Goal: Transaction & Acquisition: Subscribe to service/newsletter

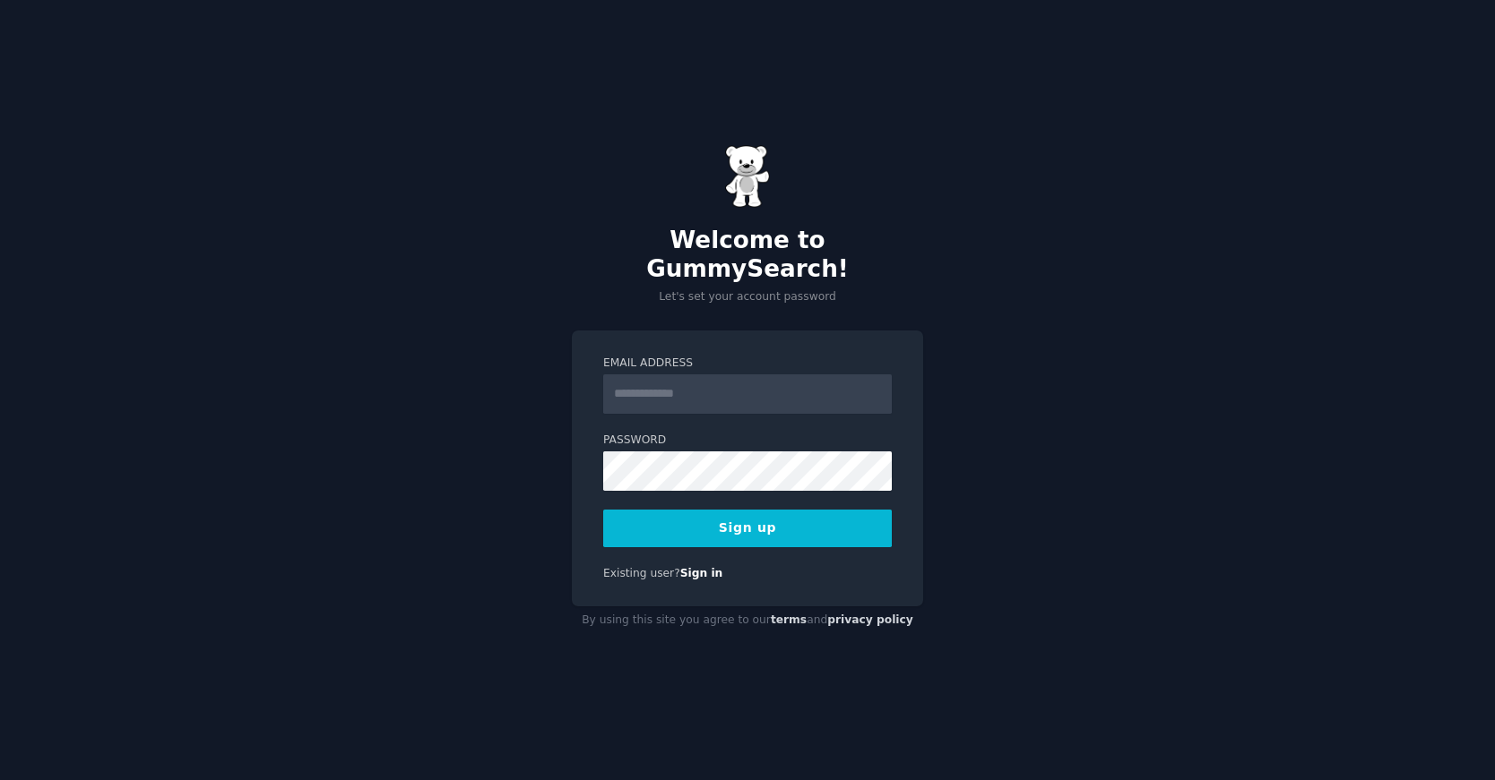
click at [649, 381] on input "Email Address" at bounding box center [747, 394] width 289 height 39
type input "**********"
click at [797, 511] on button "Sign up" at bounding box center [747, 529] width 289 height 38
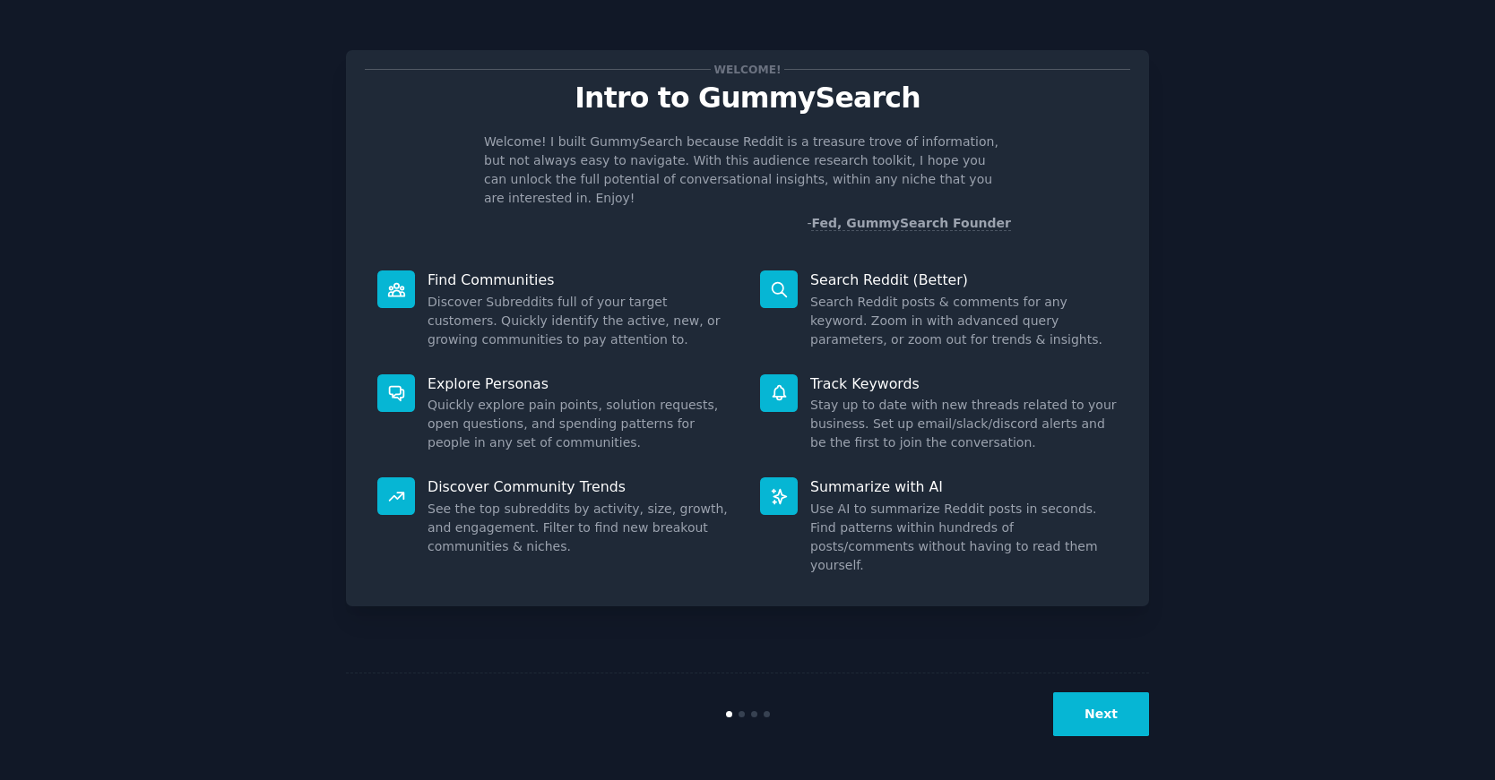
click at [1077, 706] on button "Next" at bounding box center [1101, 715] width 96 height 44
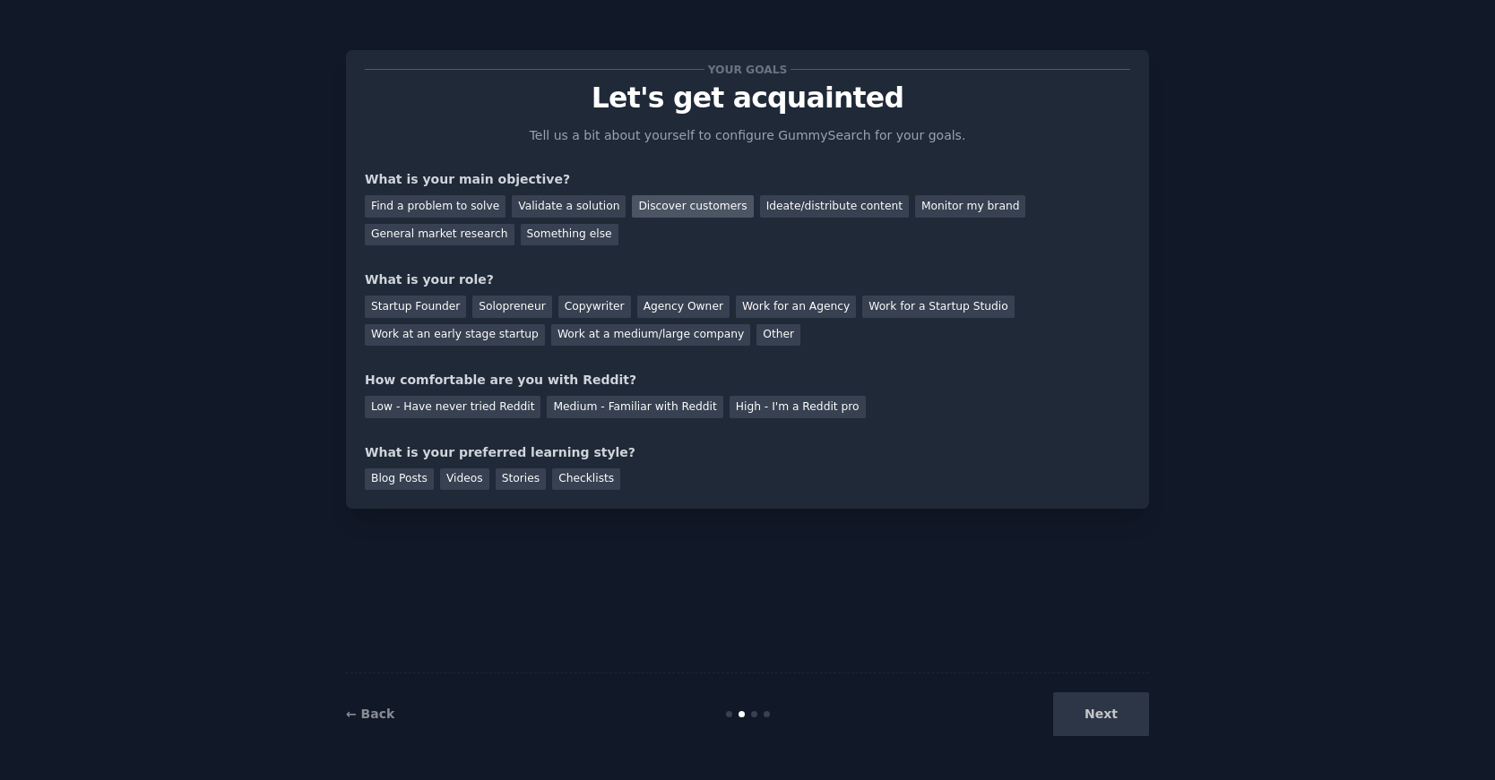
click at [662, 208] on div "Discover customers" at bounding box center [692, 206] width 121 height 22
click at [915, 203] on div "Monitor my brand" at bounding box center [970, 206] width 110 height 22
click at [663, 209] on div "Discover customers" at bounding box center [692, 206] width 121 height 22
click at [432, 308] on div "Startup Founder" at bounding box center [415, 307] width 101 height 22
click at [566, 407] on div "Medium - Familiar with Reddit" at bounding box center [635, 407] width 176 height 22
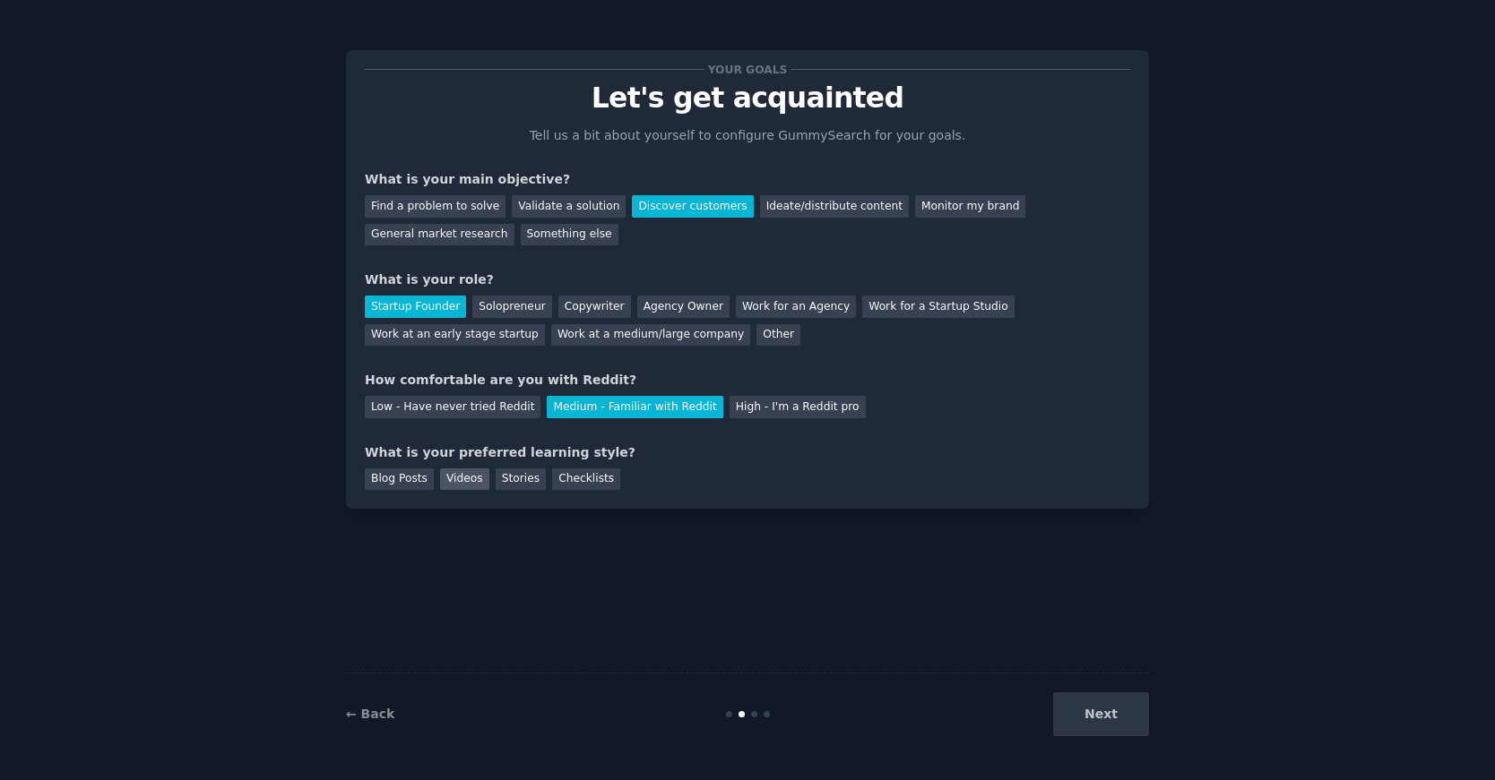
click at [461, 477] on div "Videos" at bounding box center [464, 480] width 49 height 22
click at [1098, 711] on button "Next" at bounding box center [1101, 715] width 96 height 44
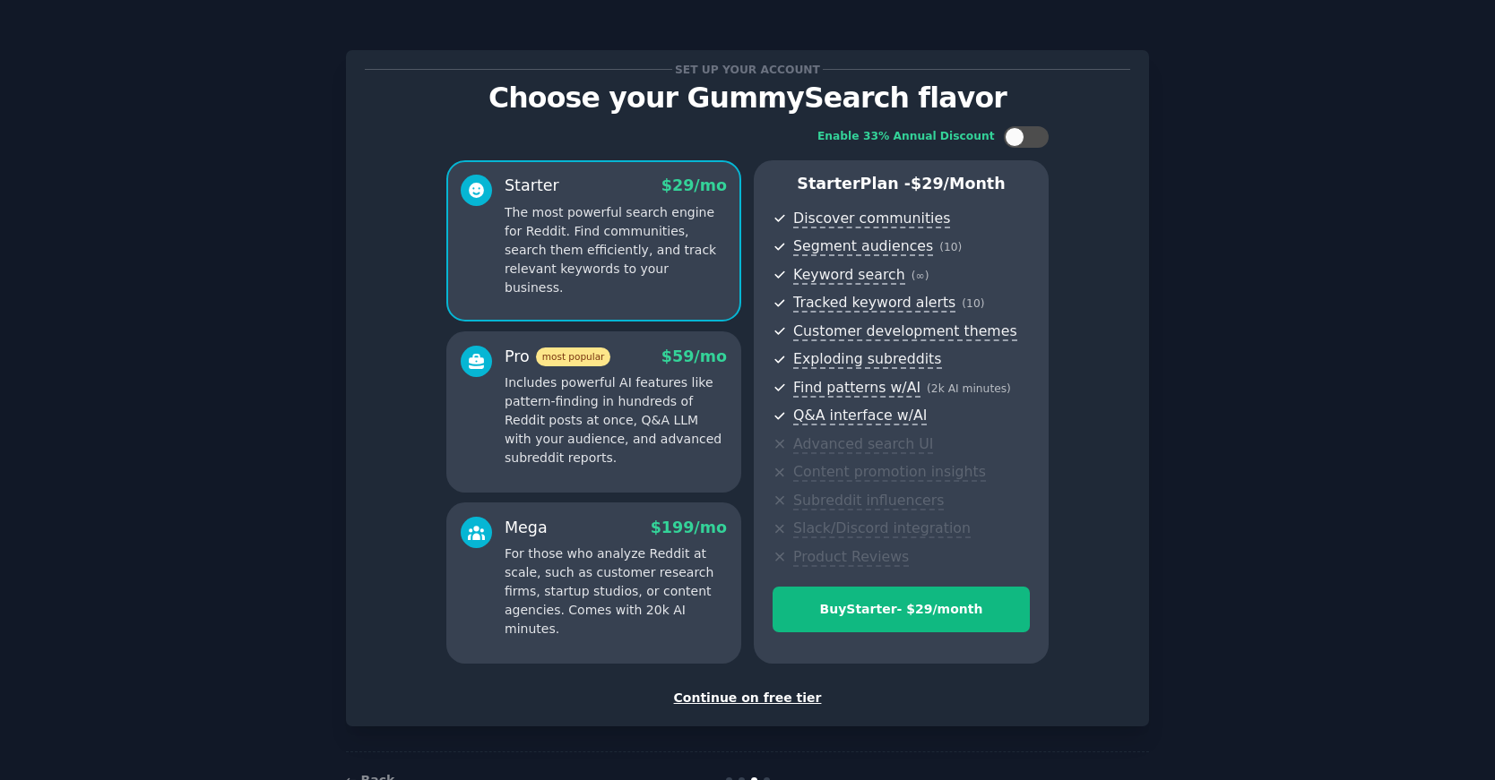
click at [736, 699] on div "Continue on free tier" at bounding box center [747, 698] width 765 height 19
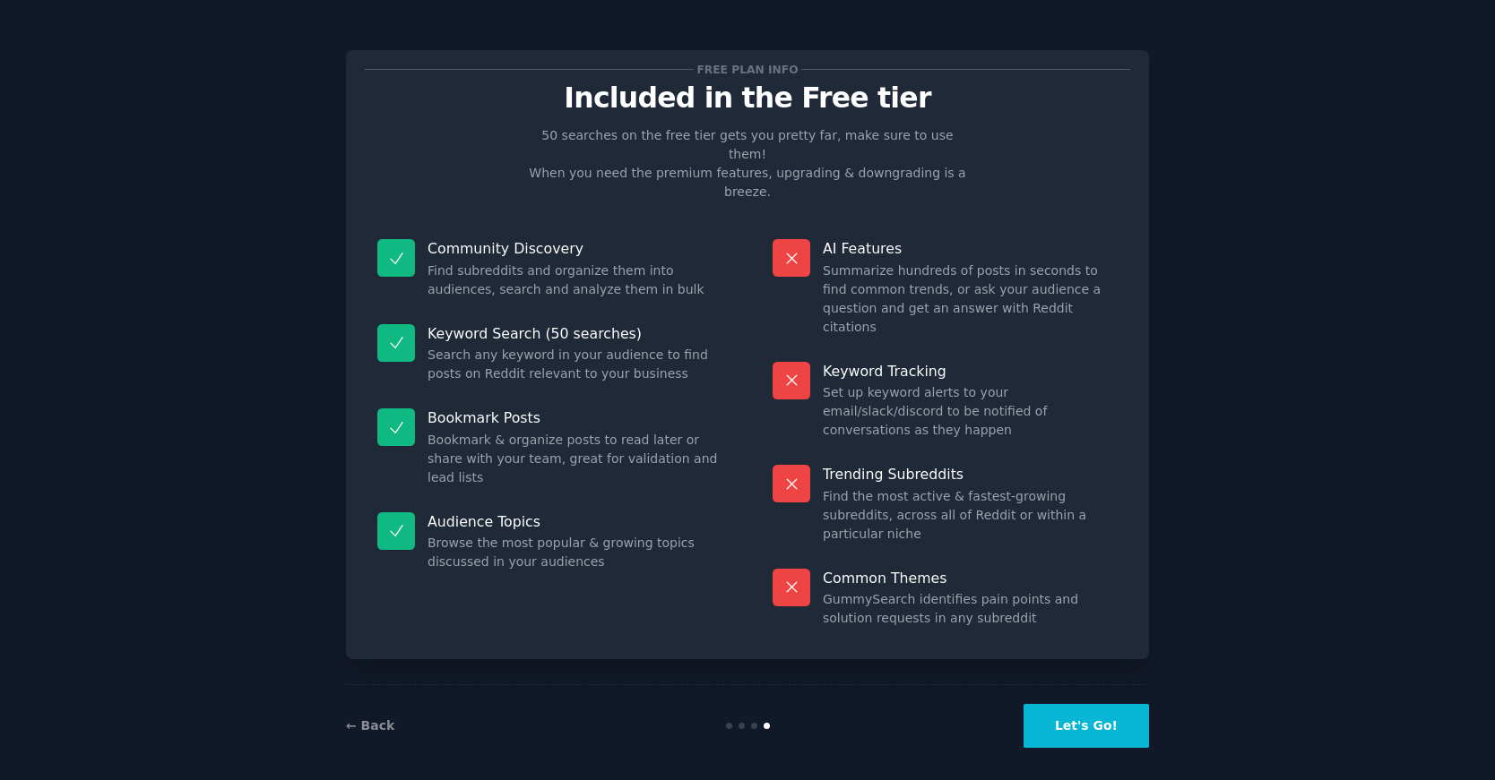
click at [1076, 718] on button "Let's Go!" at bounding box center [1085, 726] width 125 height 44
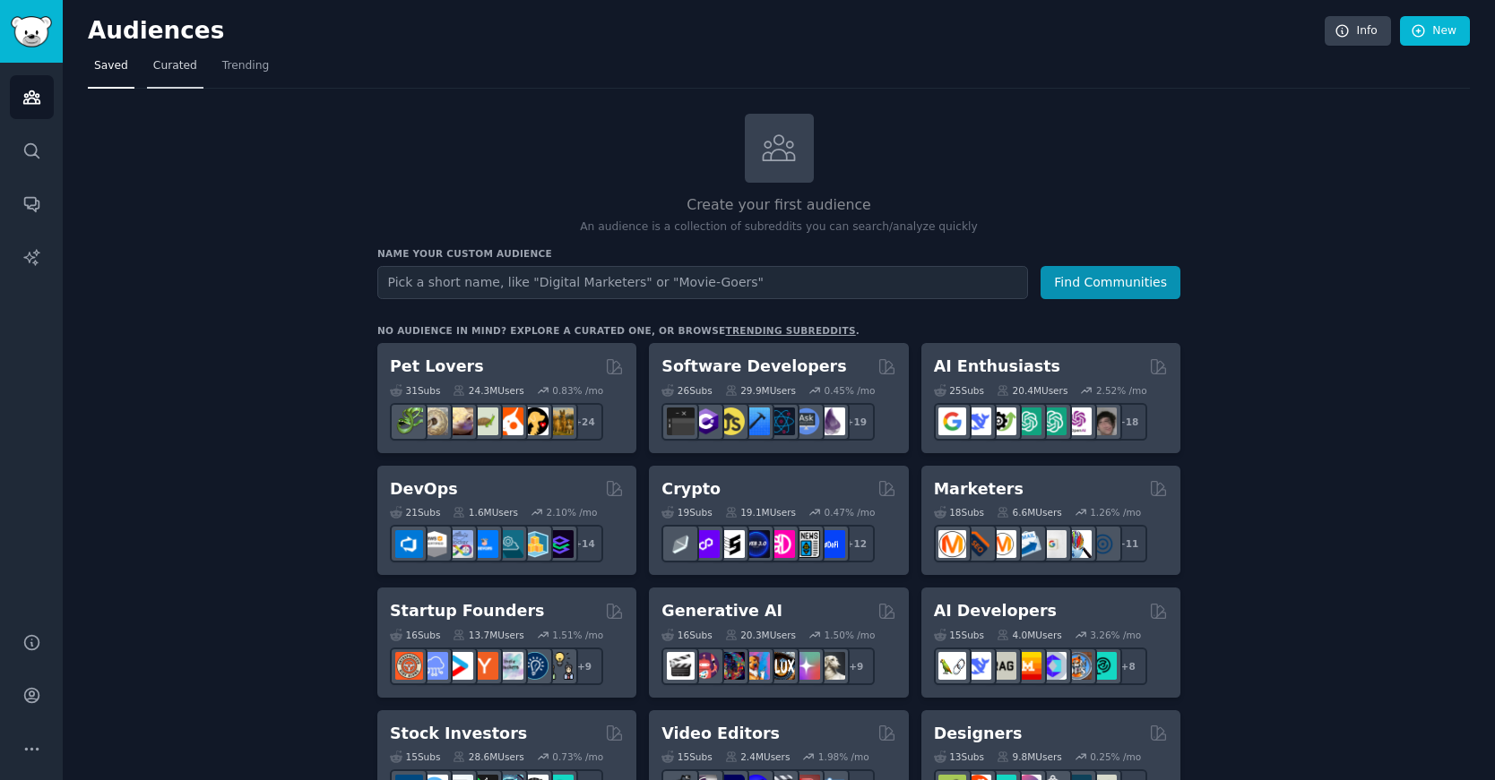
click at [188, 69] on span "Curated" at bounding box center [175, 66] width 44 height 16
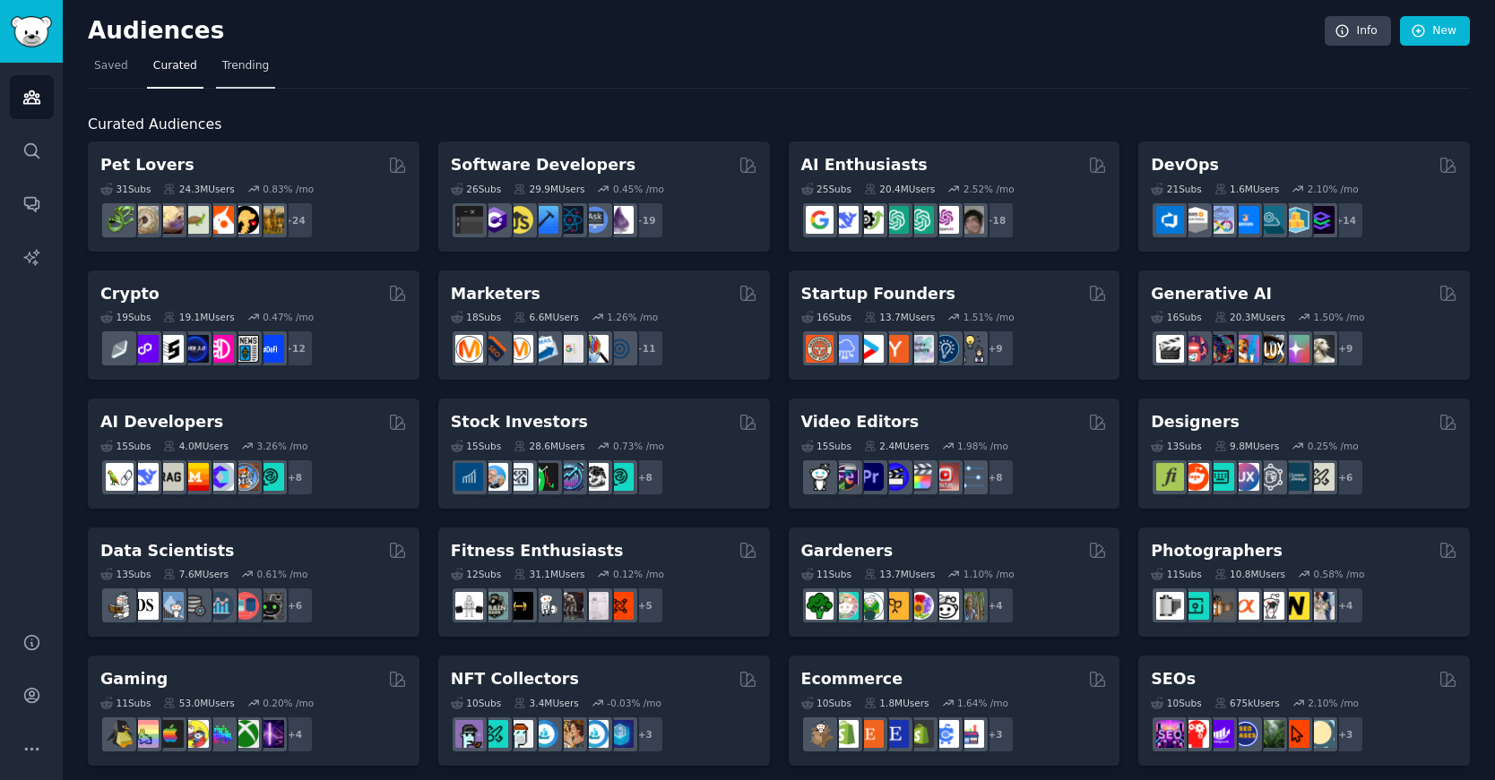
click at [237, 68] on span "Trending" at bounding box center [245, 66] width 47 height 16
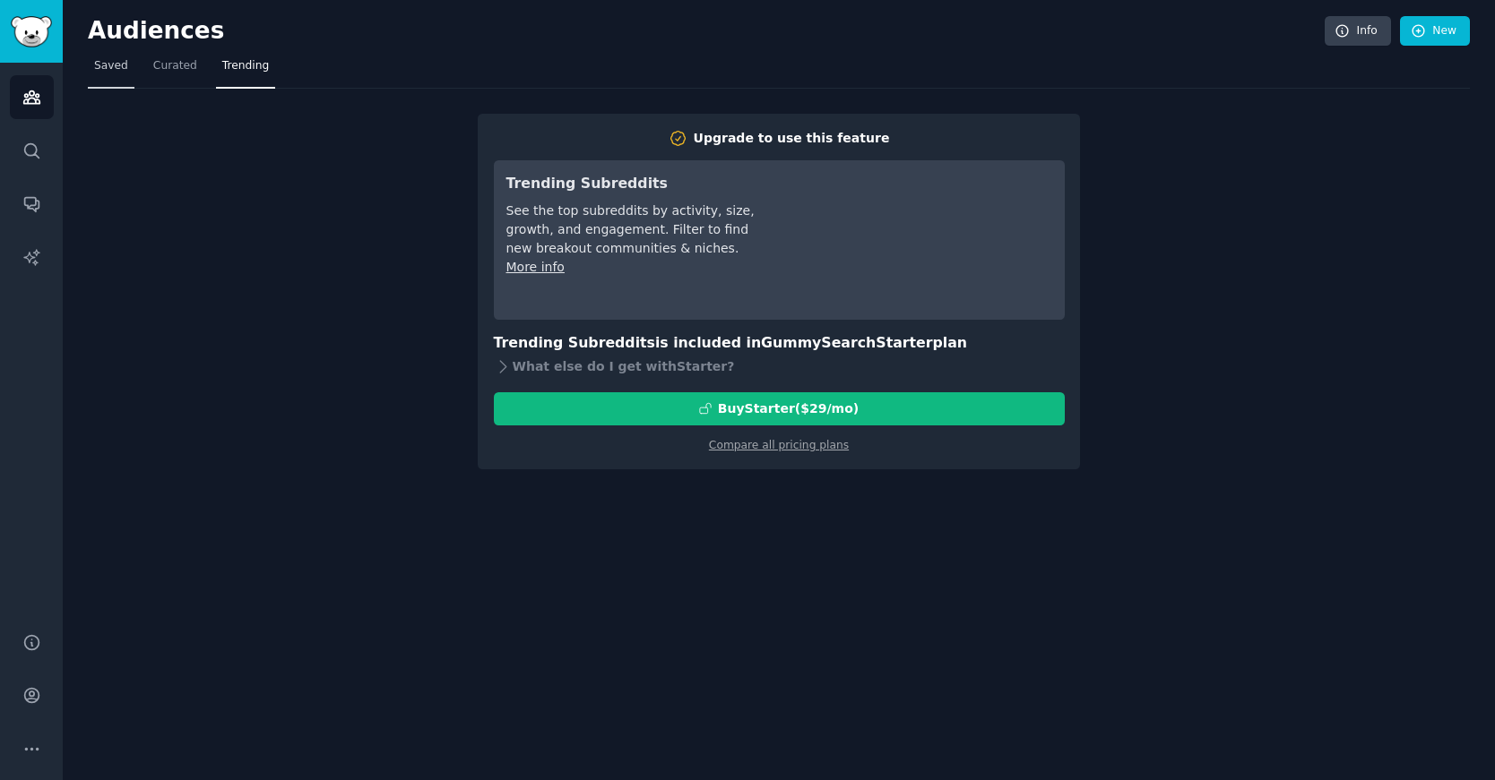
click at [123, 66] on span "Saved" at bounding box center [111, 66] width 34 height 16
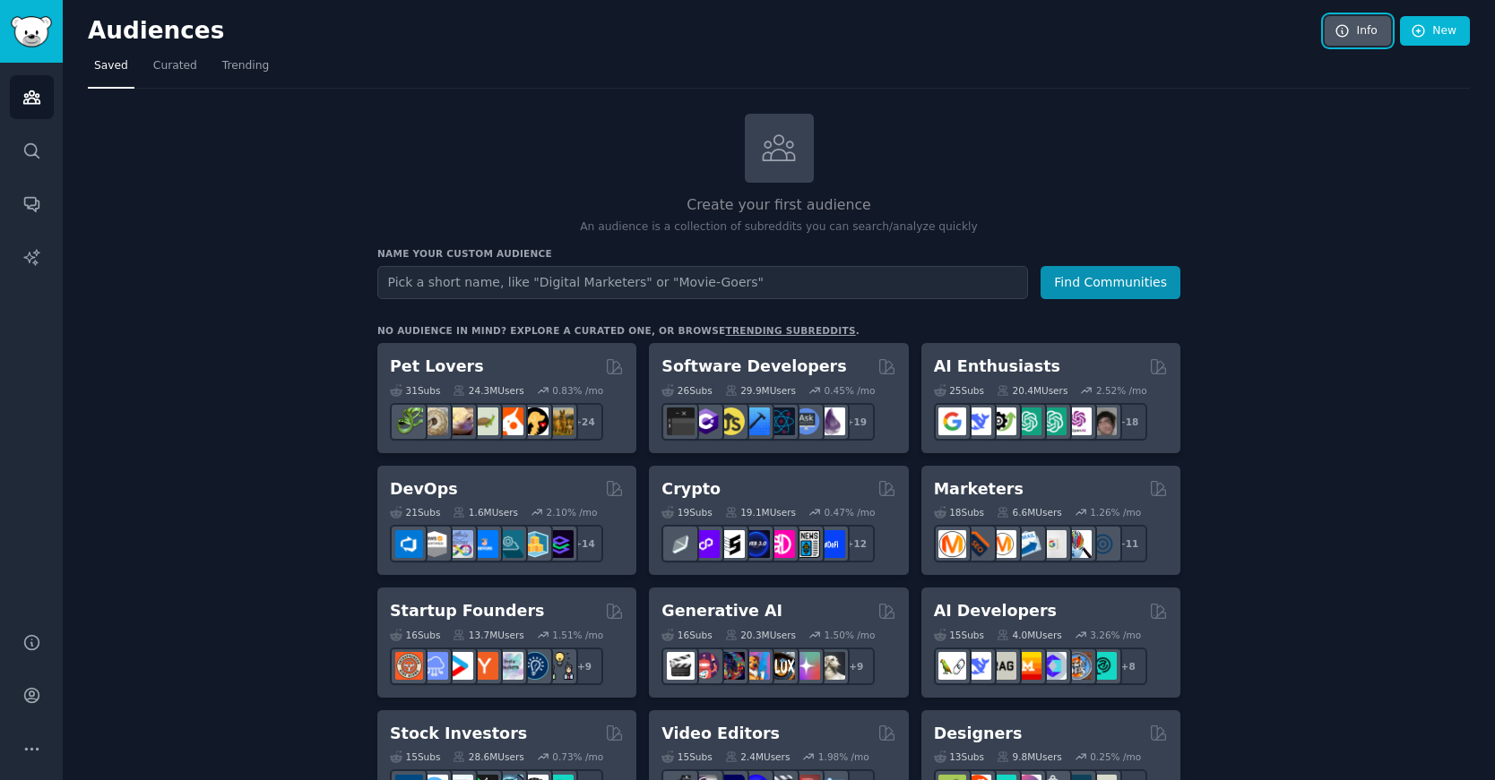
click at [1365, 29] on link "Info" at bounding box center [1357, 31] width 66 height 30
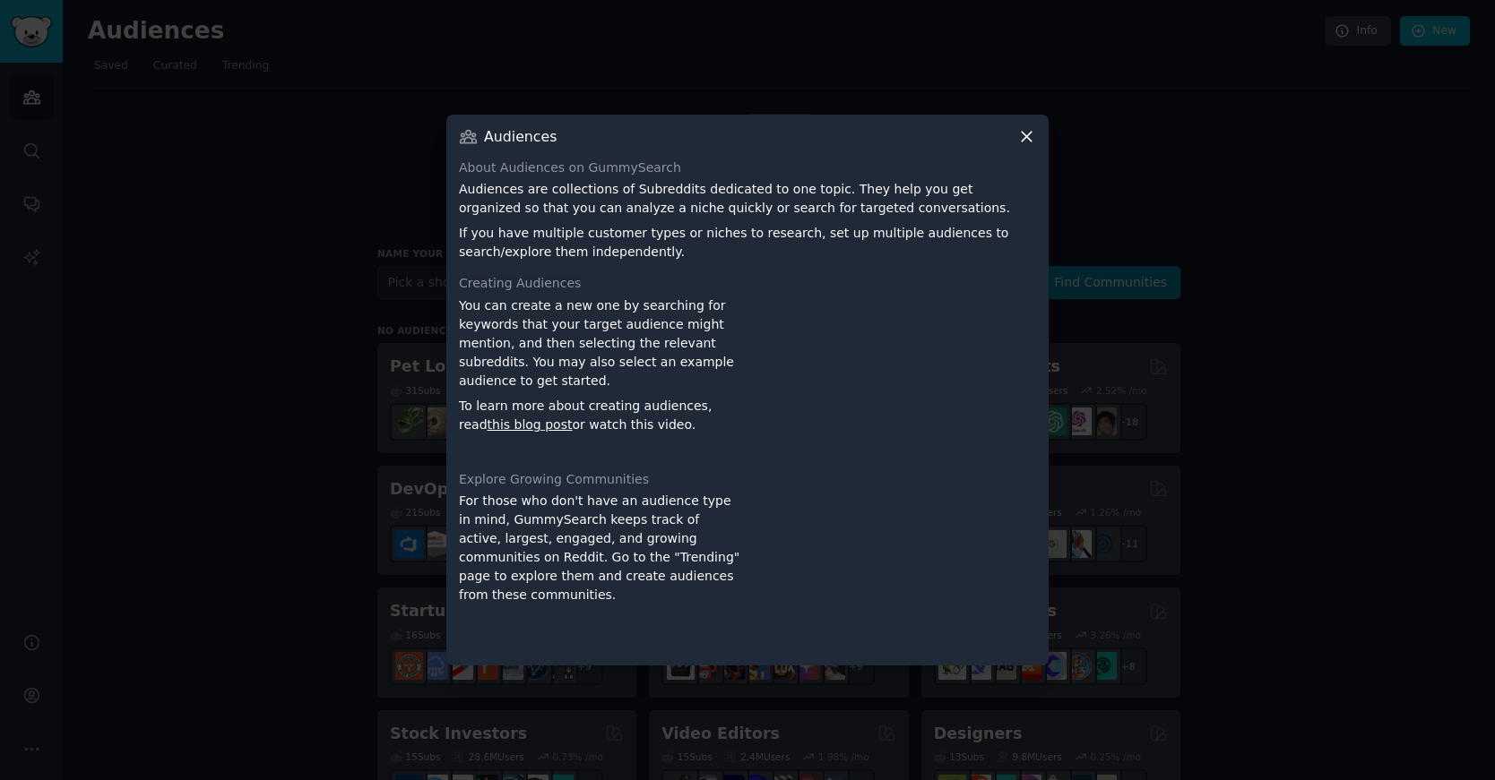
click at [1028, 139] on icon at bounding box center [1026, 136] width 19 height 19
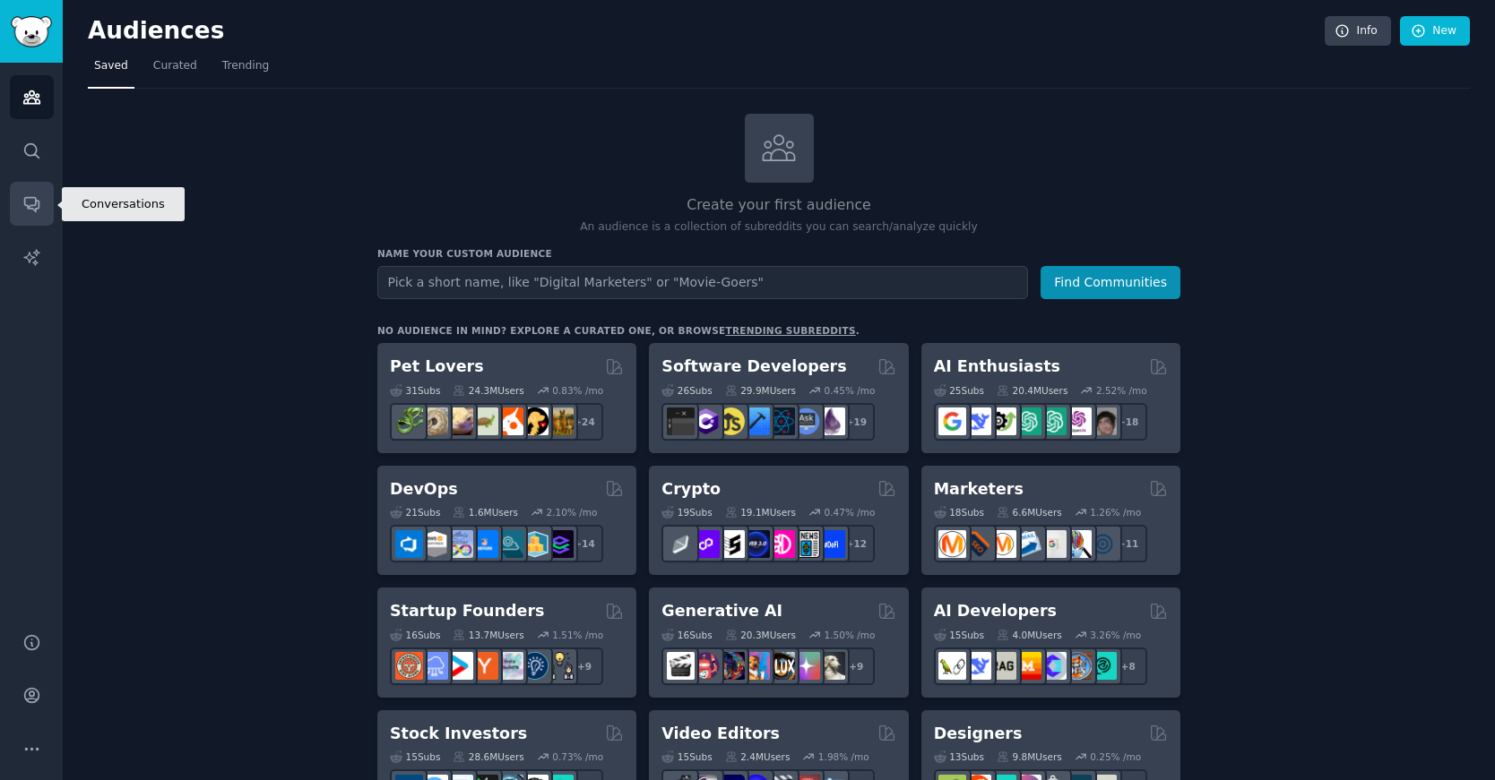
click at [29, 207] on icon "Sidebar" at bounding box center [31, 205] width 14 height 14
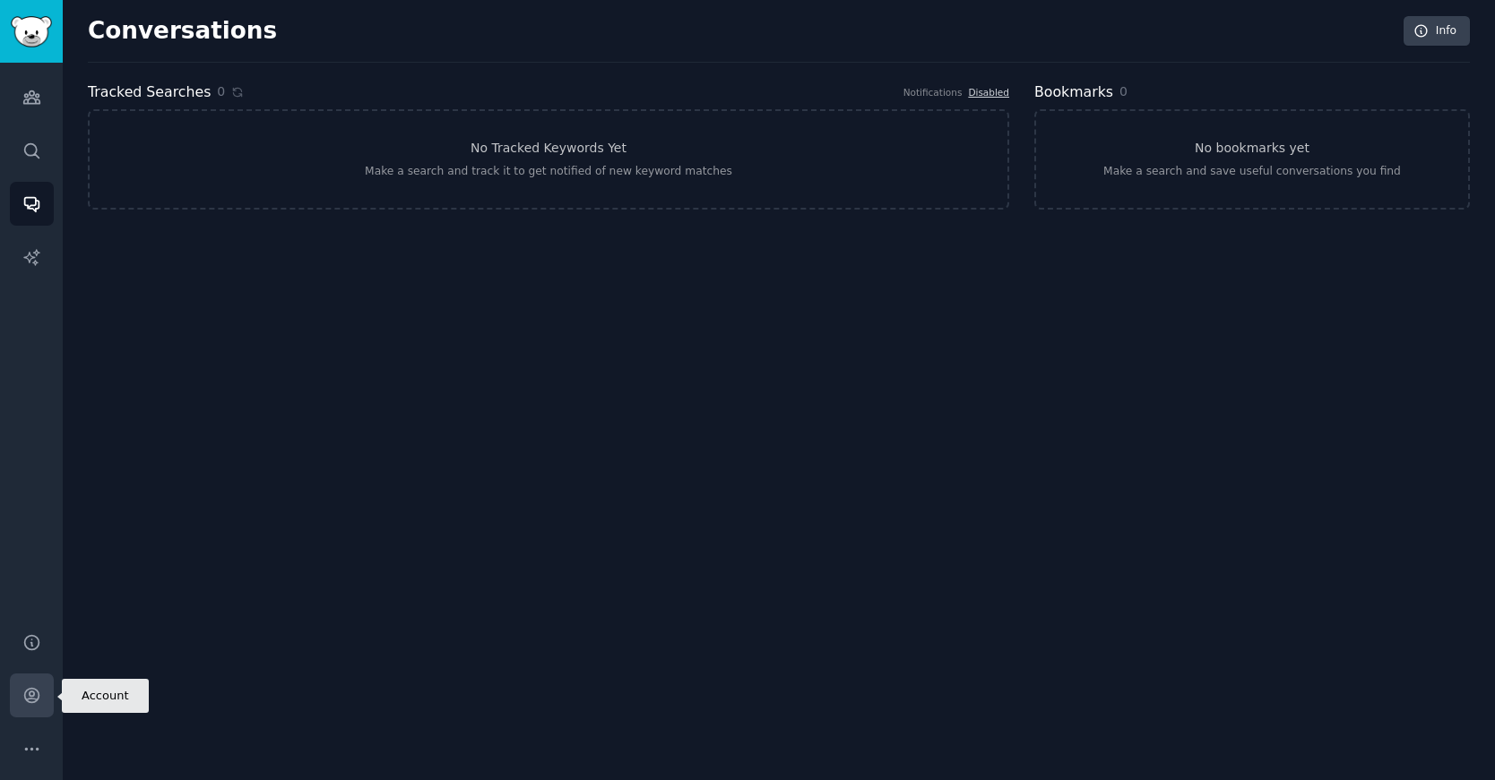
click at [36, 690] on icon "Sidebar" at bounding box center [31, 696] width 14 height 14
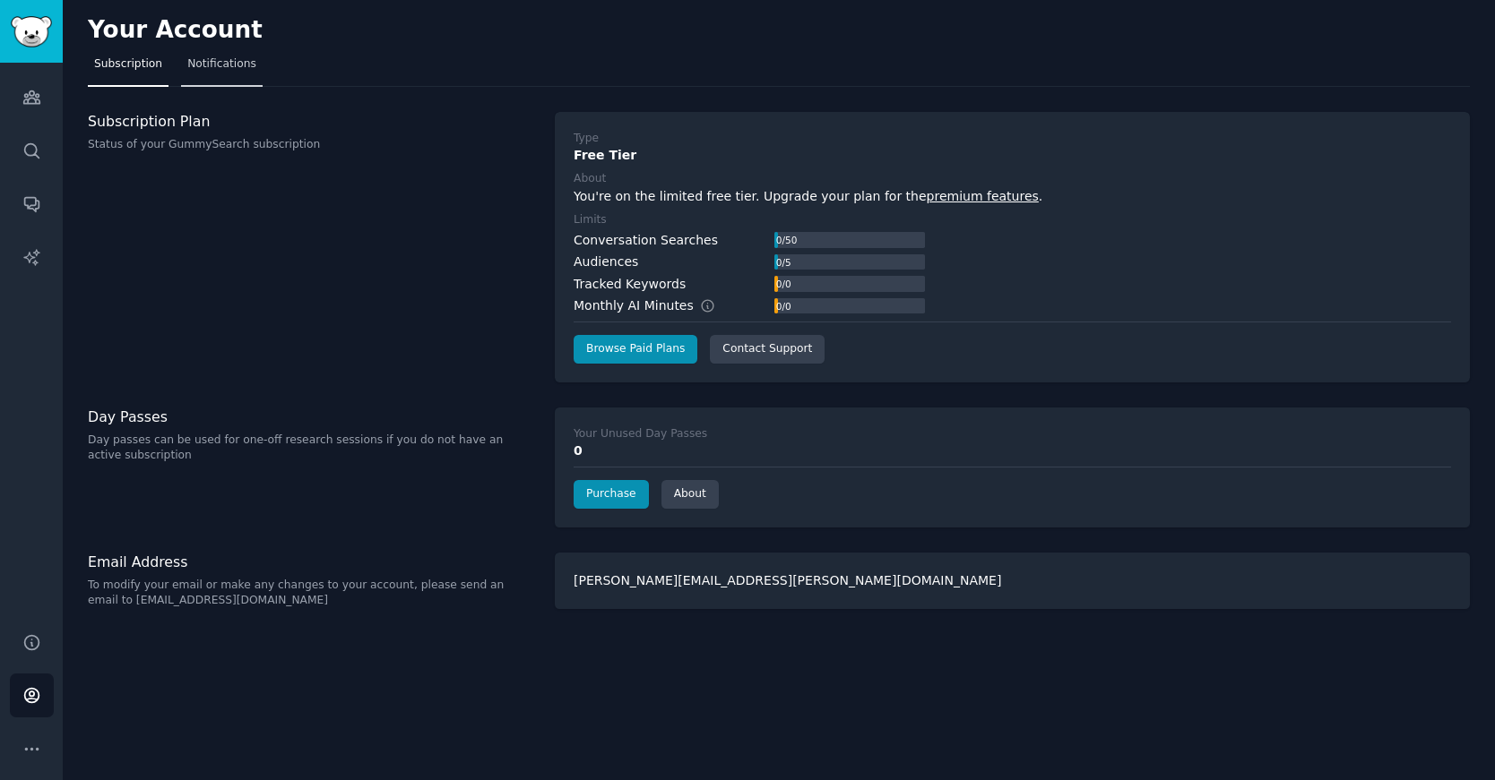
click at [235, 68] on span "Notifications" at bounding box center [221, 64] width 69 height 16
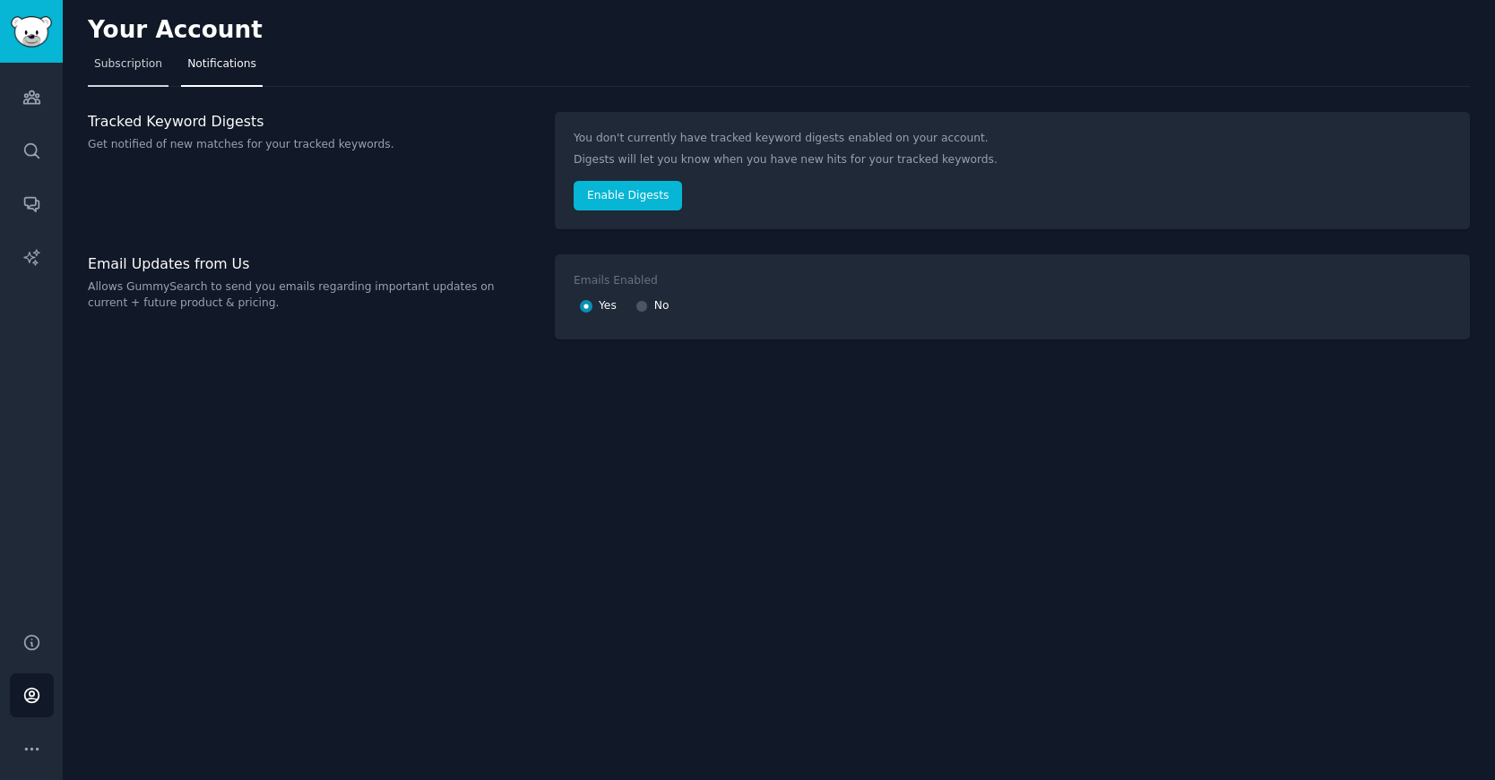
click at [142, 73] on link "Subscription" at bounding box center [128, 68] width 81 height 37
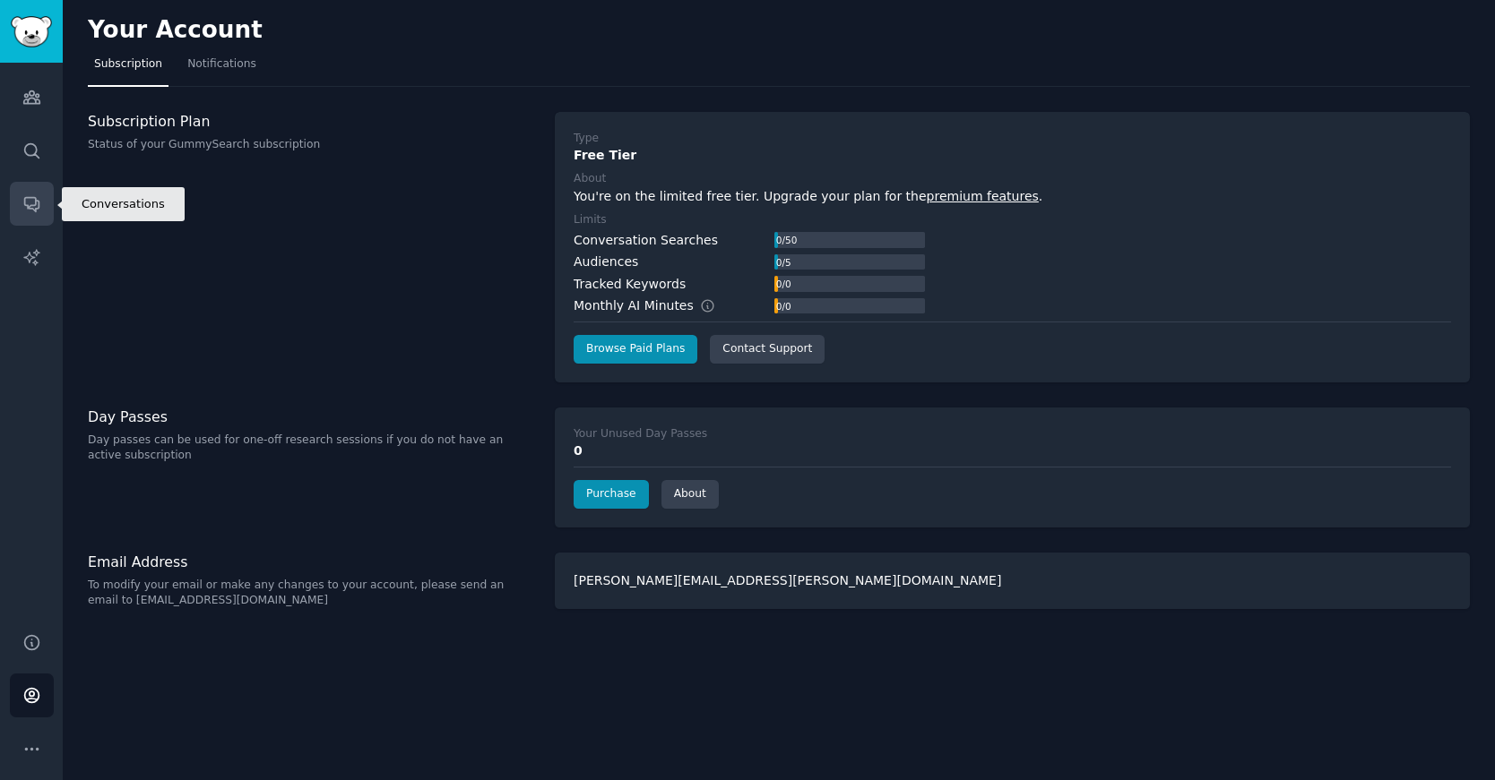
click at [42, 204] on link "Conversations" at bounding box center [32, 204] width 44 height 44
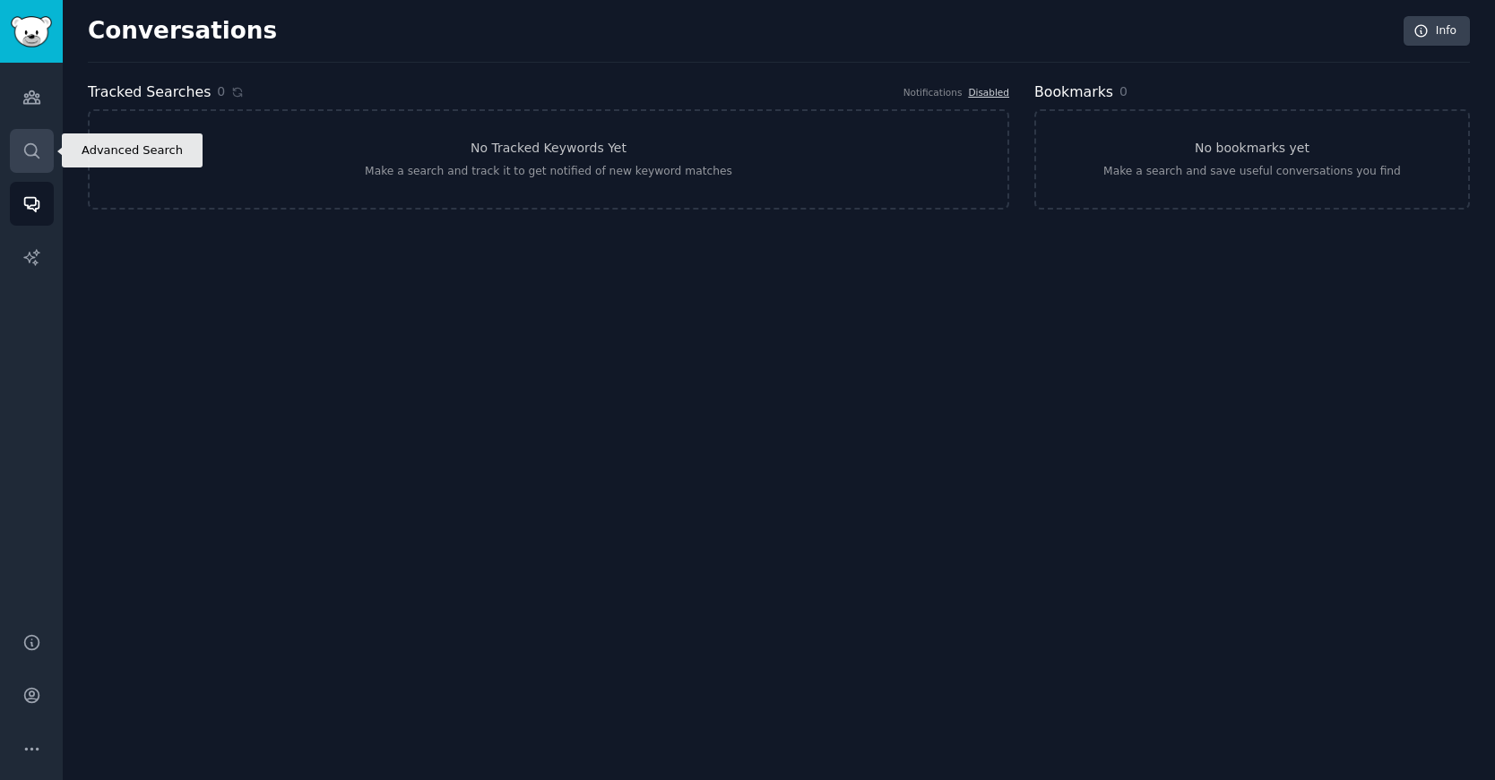
click at [39, 157] on icon "Sidebar" at bounding box center [31, 151] width 19 height 19
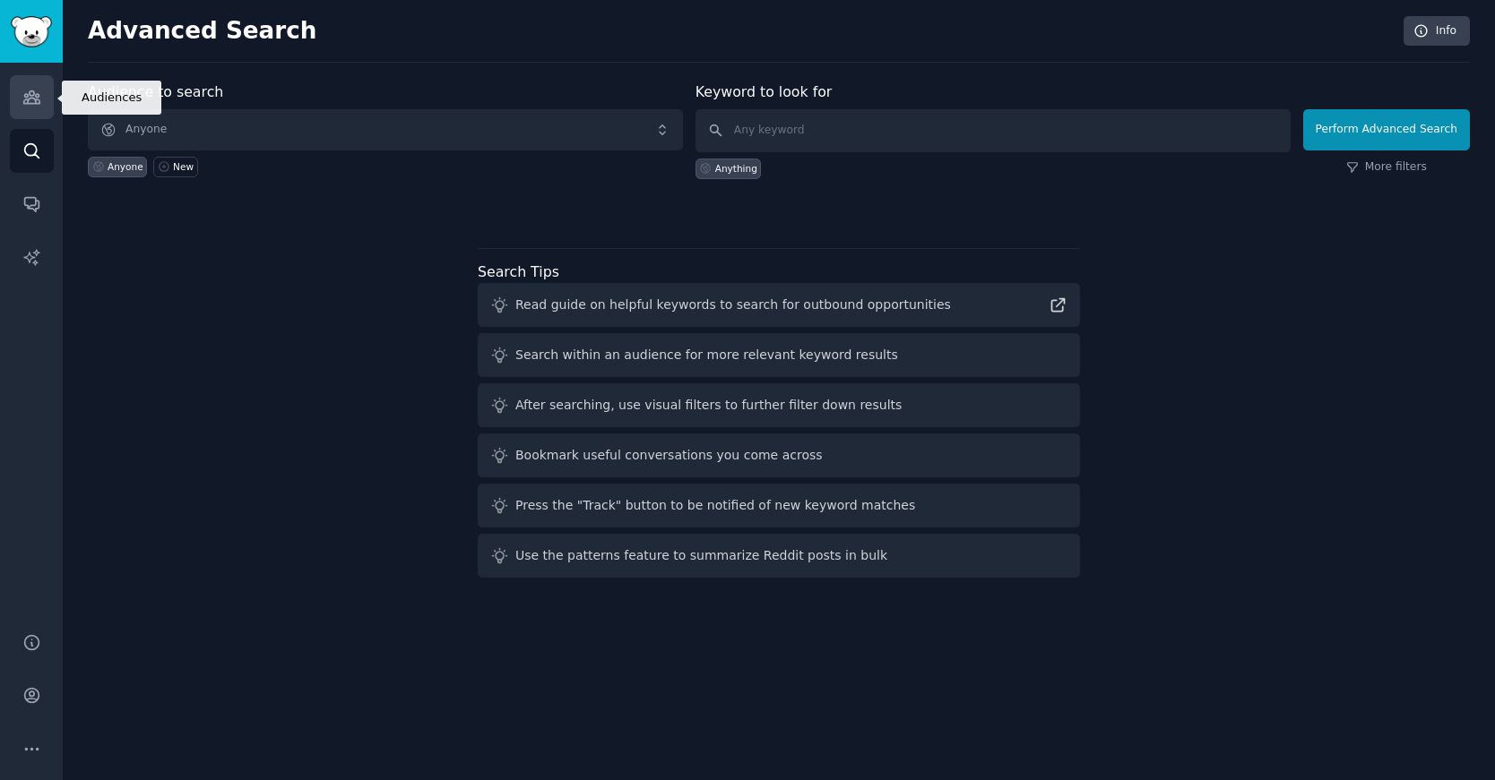
click at [39, 116] on link "Audiences" at bounding box center [32, 97] width 44 height 44
